Goal: Task Accomplishment & Management: Manage account settings

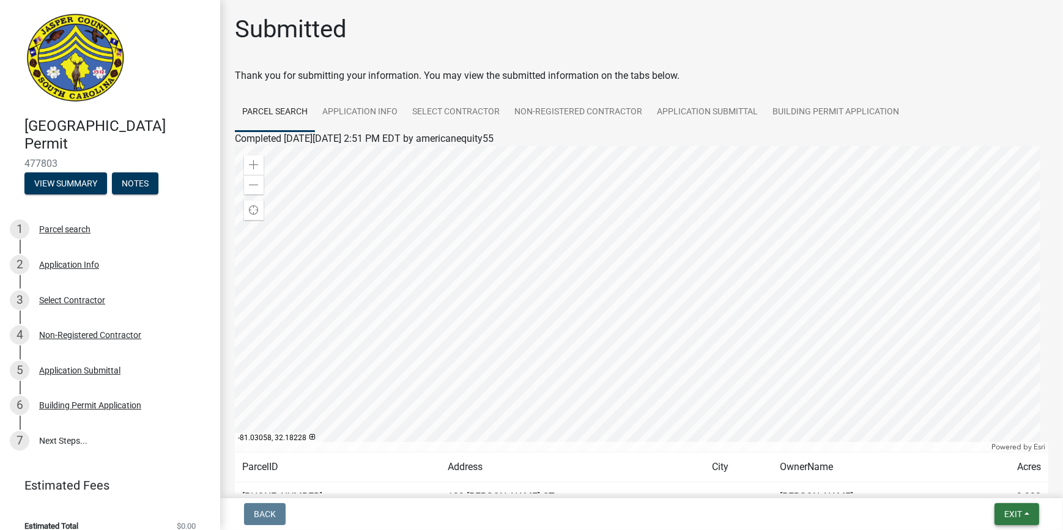
click at [1009, 513] on span "Exit" at bounding box center [1013, 514] width 18 height 10
click at [994, 492] on button "Save & Exit" at bounding box center [990, 482] width 98 height 29
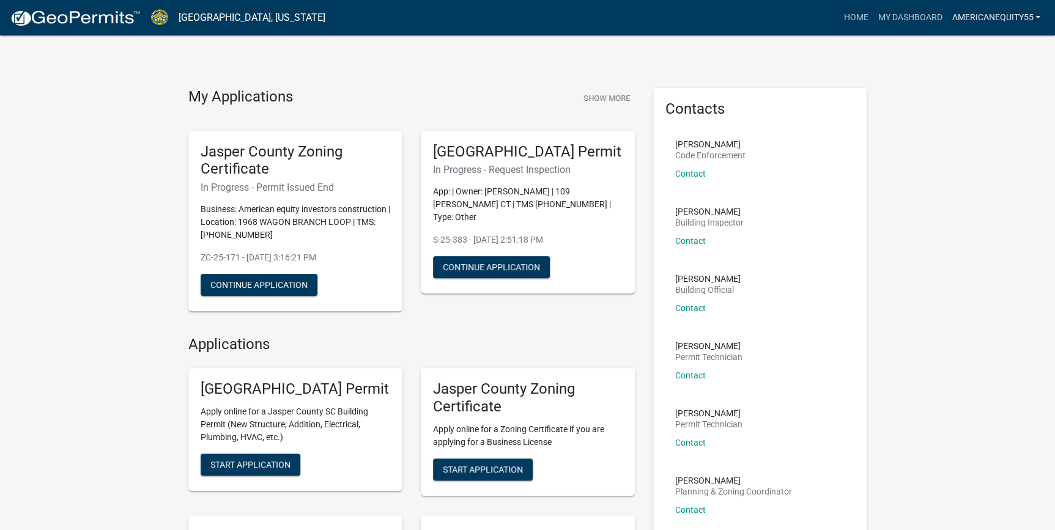
click at [1013, 10] on link "americanequity55" at bounding box center [995, 17] width 98 height 23
click at [991, 96] on link "Logout" at bounding box center [996, 89] width 98 height 29
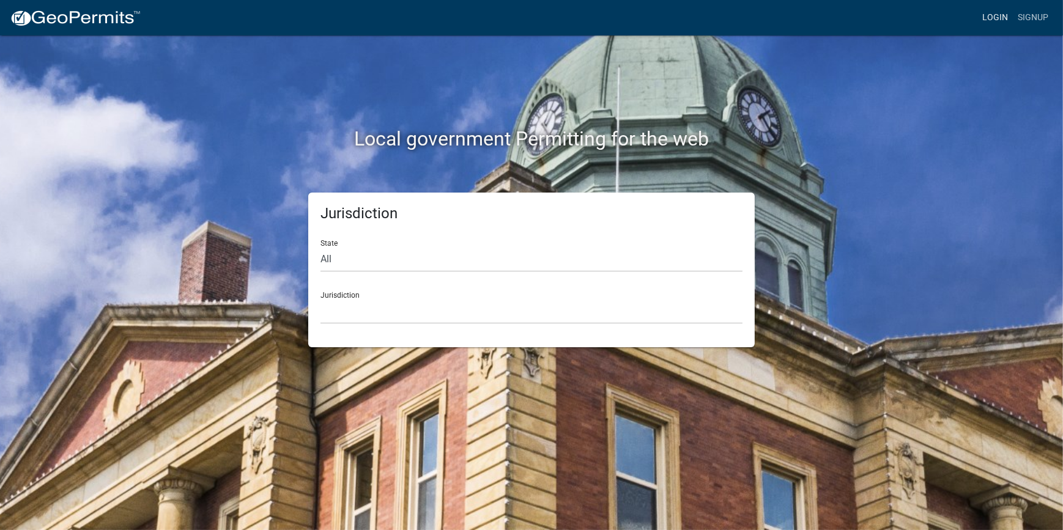
click at [998, 23] on link "Login" at bounding box center [994, 17] width 35 height 23
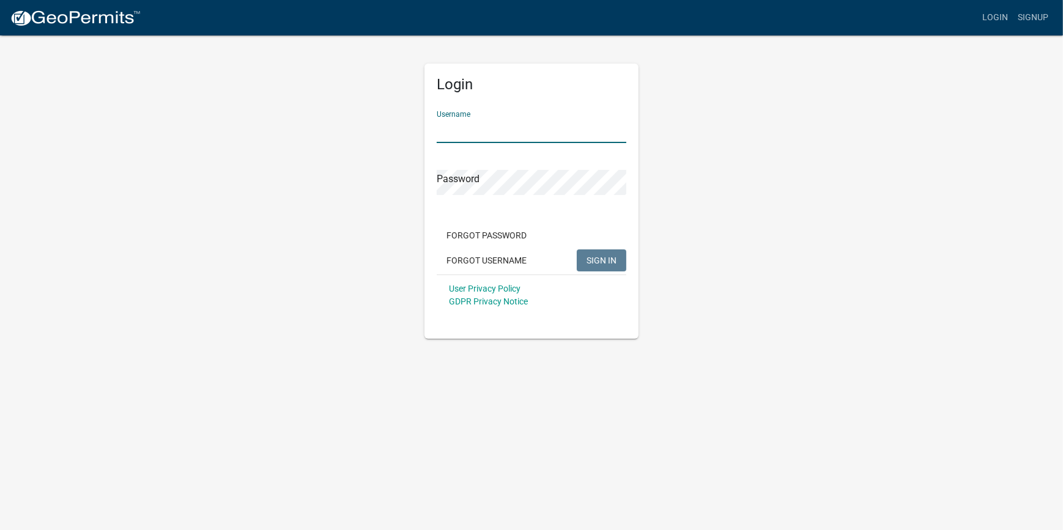
click at [550, 125] on input "Username" at bounding box center [532, 130] width 190 height 25
type input "Ciara"
click at [577, 249] on button "SIGN IN" at bounding box center [602, 260] width 50 height 22
